Goal: Transaction & Acquisition: Register for event/course

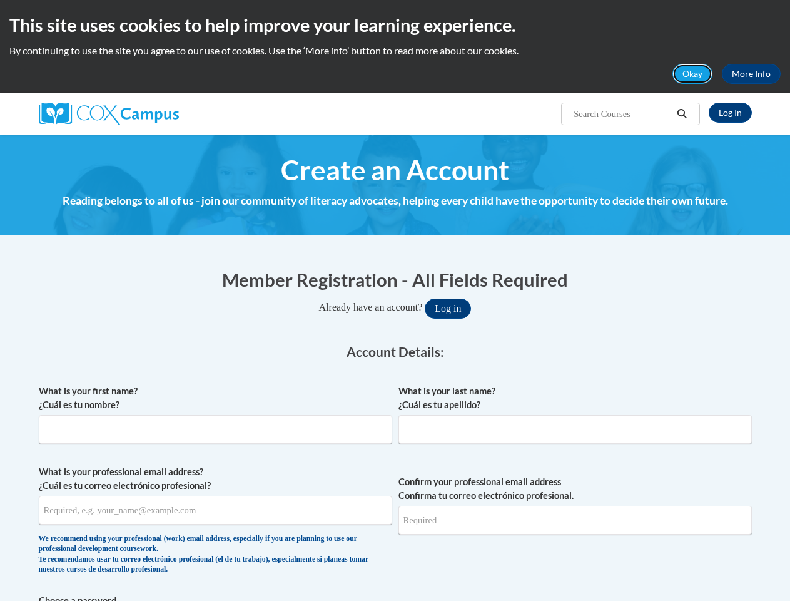
click at [693, 74] on button "Okay" at bounding box center [692, 74] width 40 height 20
click at [682, 193] on h4 "Reading belongs to all of us - join our community of literacy advocates, helpin…" at bounding box center [395, 201] width 713 height 16
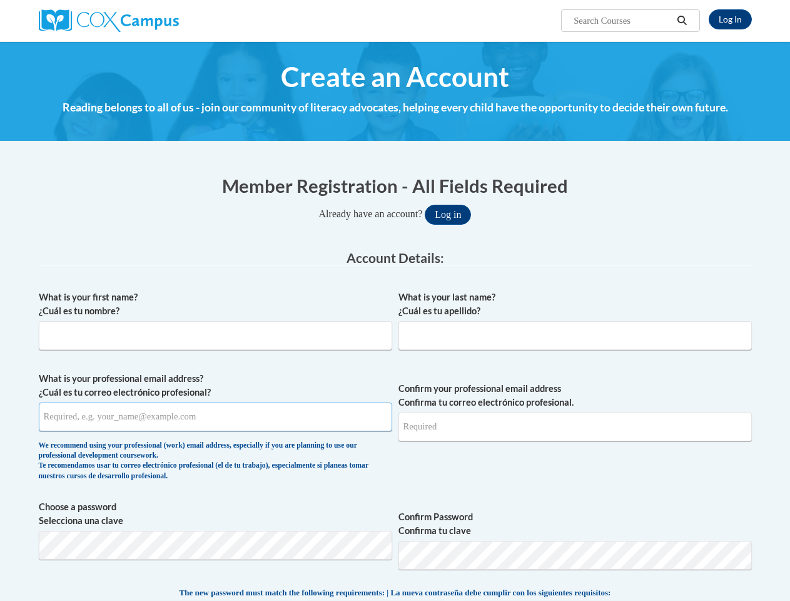
click at [215, 418] on input "What is your professional email address? ¿Cuál es tu correo electrónico profesi…" at bounding box center [215, 416] width 353 height 29
click at [575, 418] on input "Confirm your professional email address Confirma tu correo electrónico profesio…" at bounding box center [574, 426] width 353 height 29
click at [395, 522] on span "Choose a password Selecciona una clave Confirm Password Confirma tu clave" at bounding box center [395, 539] width 713 height 79
click at [395, 597] on span "The new password must match the following requirements: | La nueva contraseña d…" at bounding box center [396, 592] width 432 height 11
